Goal: Task Accomplishment & Management: Use online tool/utility

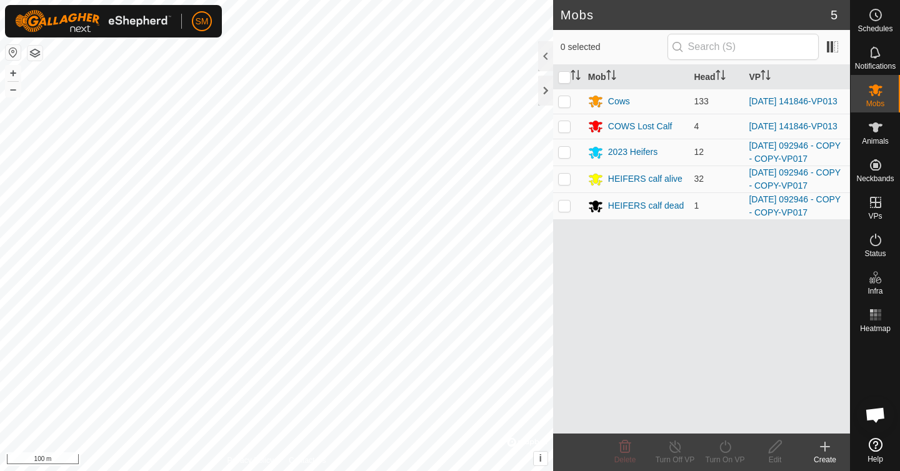
click at [627, 245] on div "Mobs 5 0 selected Mob Head VP Cows 133 [DATE] 141846-VP013 COWS Lost Calf 4 [DA…" at bounding box center [425, 235] width 850 height 471
click at [882, 133] on icon at bounding box center [875, 127] width 15 height 15
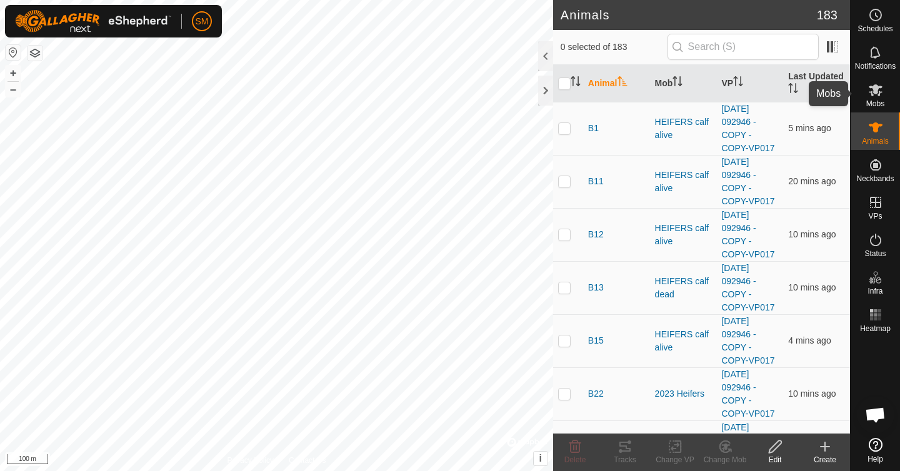
click at [868, 94] on icon at bounding box center [875, 89] width 15 height 15
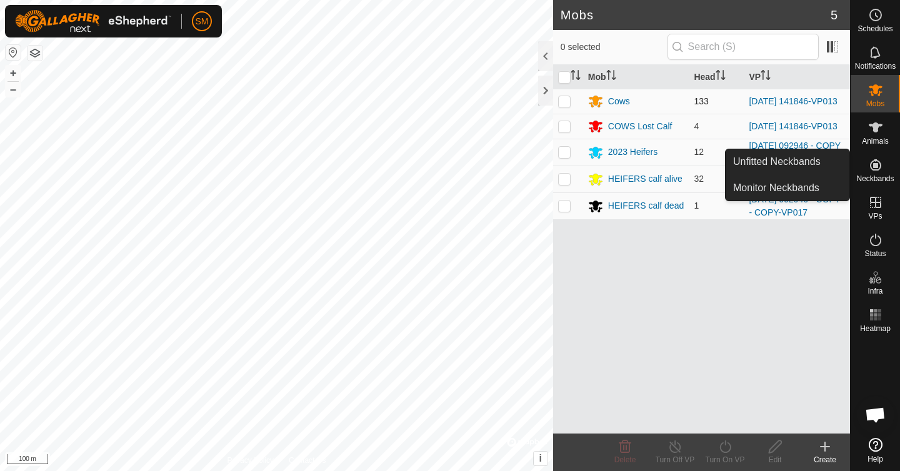
click at [563, 102] on p-checkbox at bounding box center [564, 101] width 12 height 10
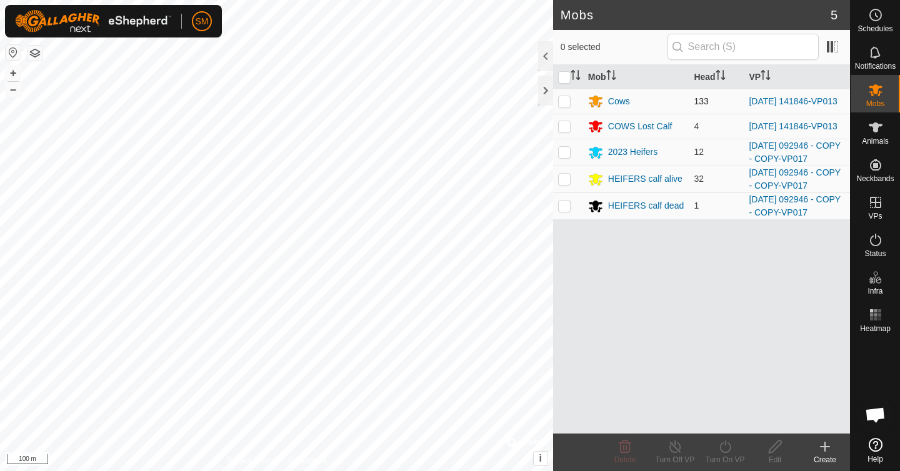
checkbox input "true"
click at [564, 127] on p-checkbox at bounding box center [564, 126] width 12 height 10
checkbox input "true"
click at [674, 449] on icon at bounding box center [675, 446] width 16 height 15
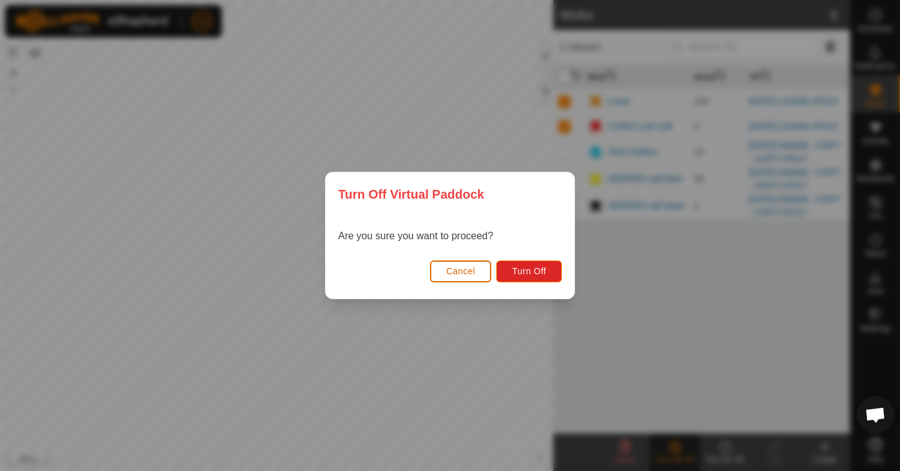
click at [462, 270] on span "Cancel" at bounding box center [460, 271] width 29 height 10
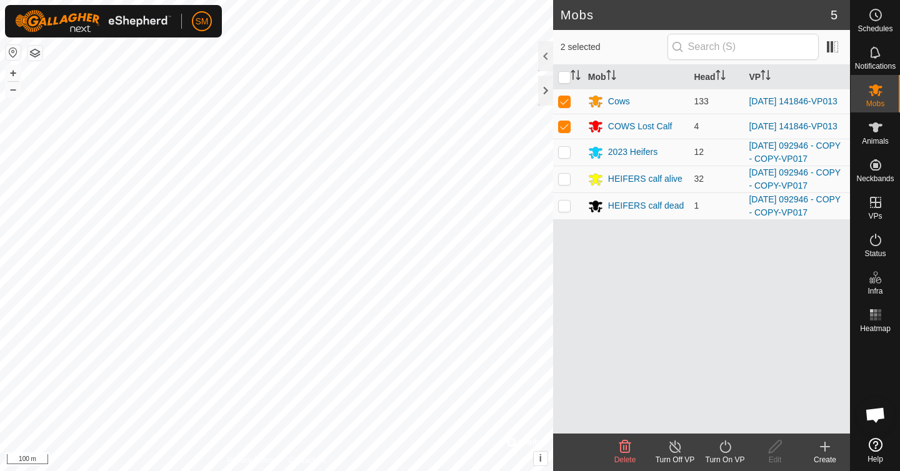
click at [725, 452] on icon at bounding box center [724, 447] width 11 height 12
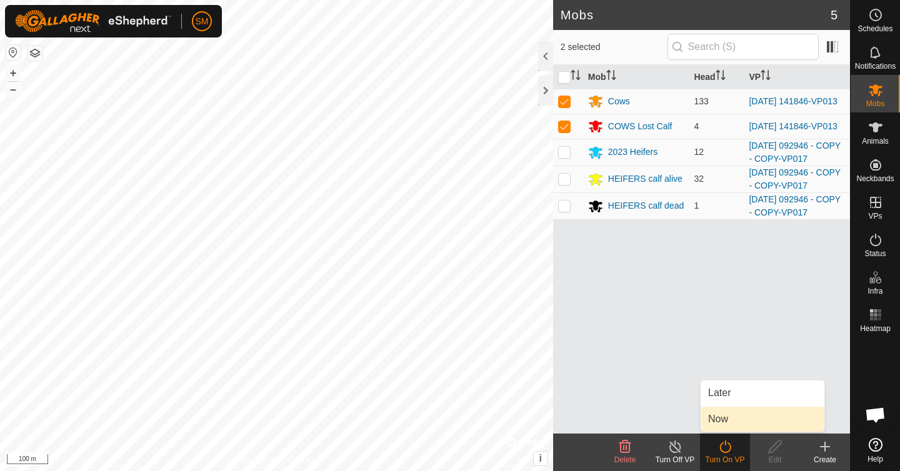
click at [728, 412] on link "Now" at bounding box center [762, 419] width 124 height 25
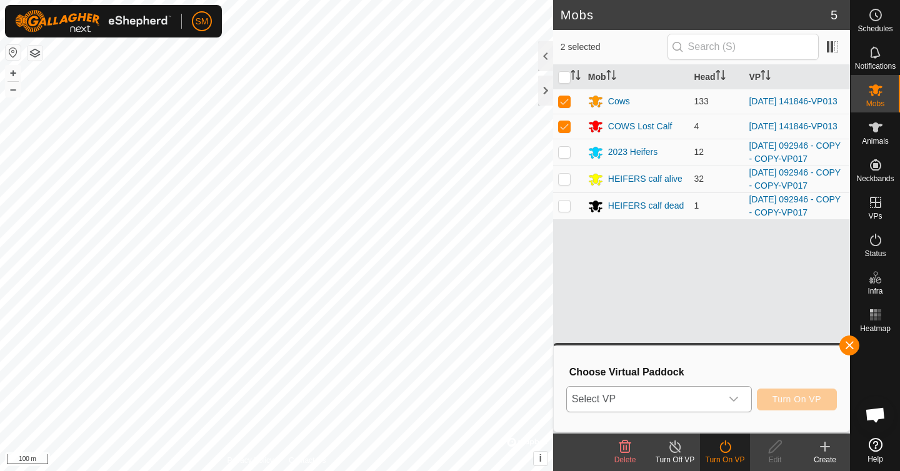
click at [737, 398] on icon "dropdown trigger" at bounding box center [733, 399] width 9 height 5
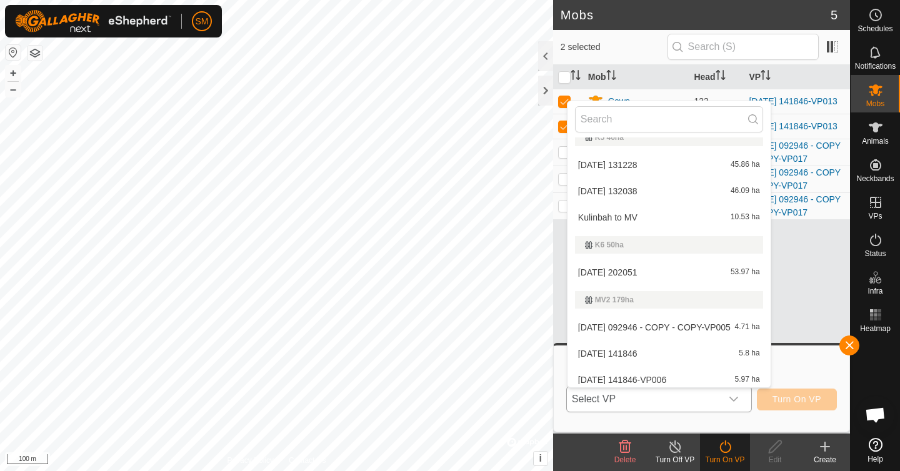
scroll to position [800, 0]
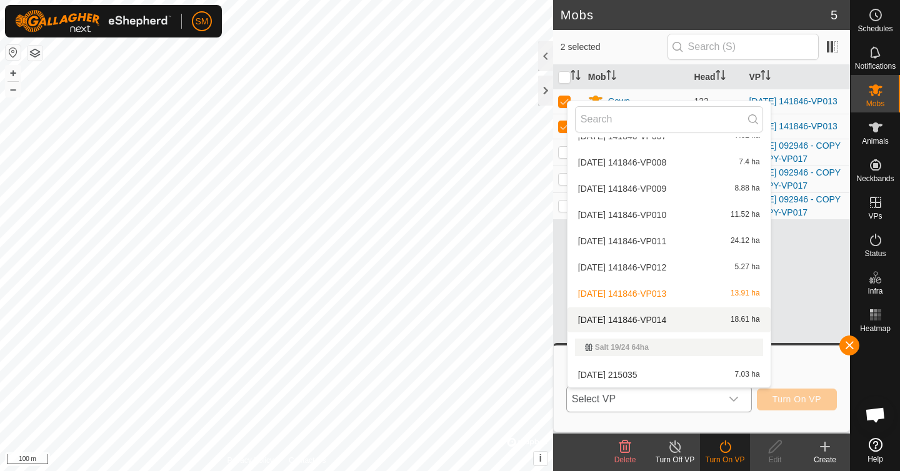
click at [645, 320] on li "[DATE] 141846-VP014 18.61 ha" at bounding box center [668, 319] width 203 height 25
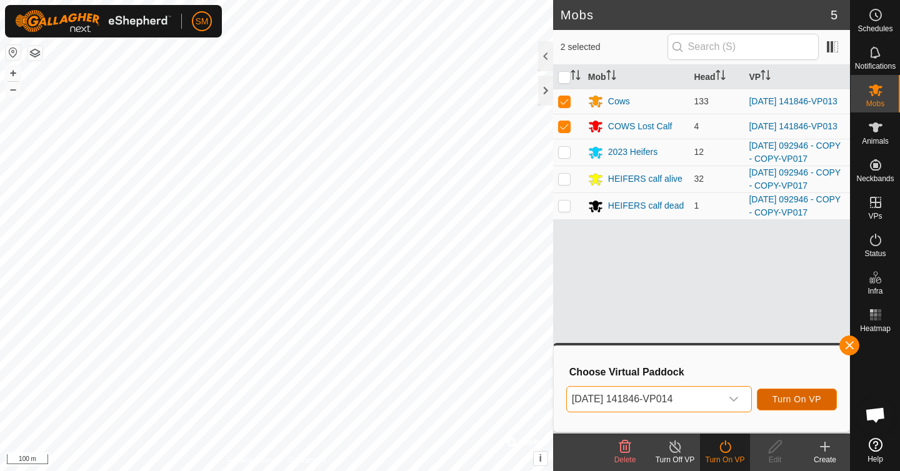
click at [792, 404] on span "Turn On VP" at bounding box center [796, 399] width 49 height 10
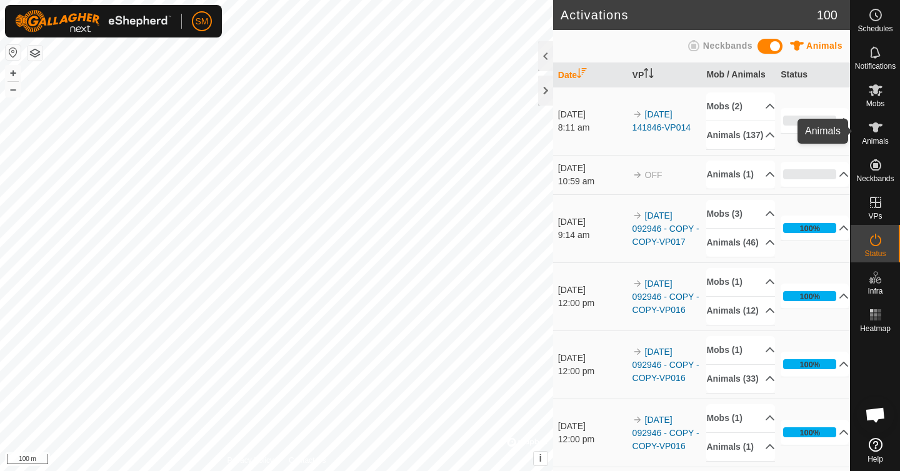
click at [877, 128] on icon at bounding box center [875, 127] width 15 height 15
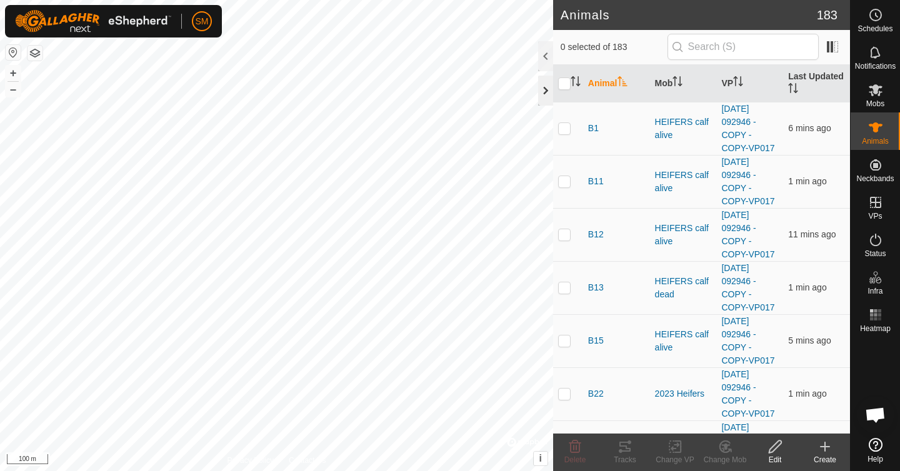
click at [547, 89] on div at bounding box center [545, 91] width 15 height 30
